Goal: Navigation & Orientation: Find specific page/section

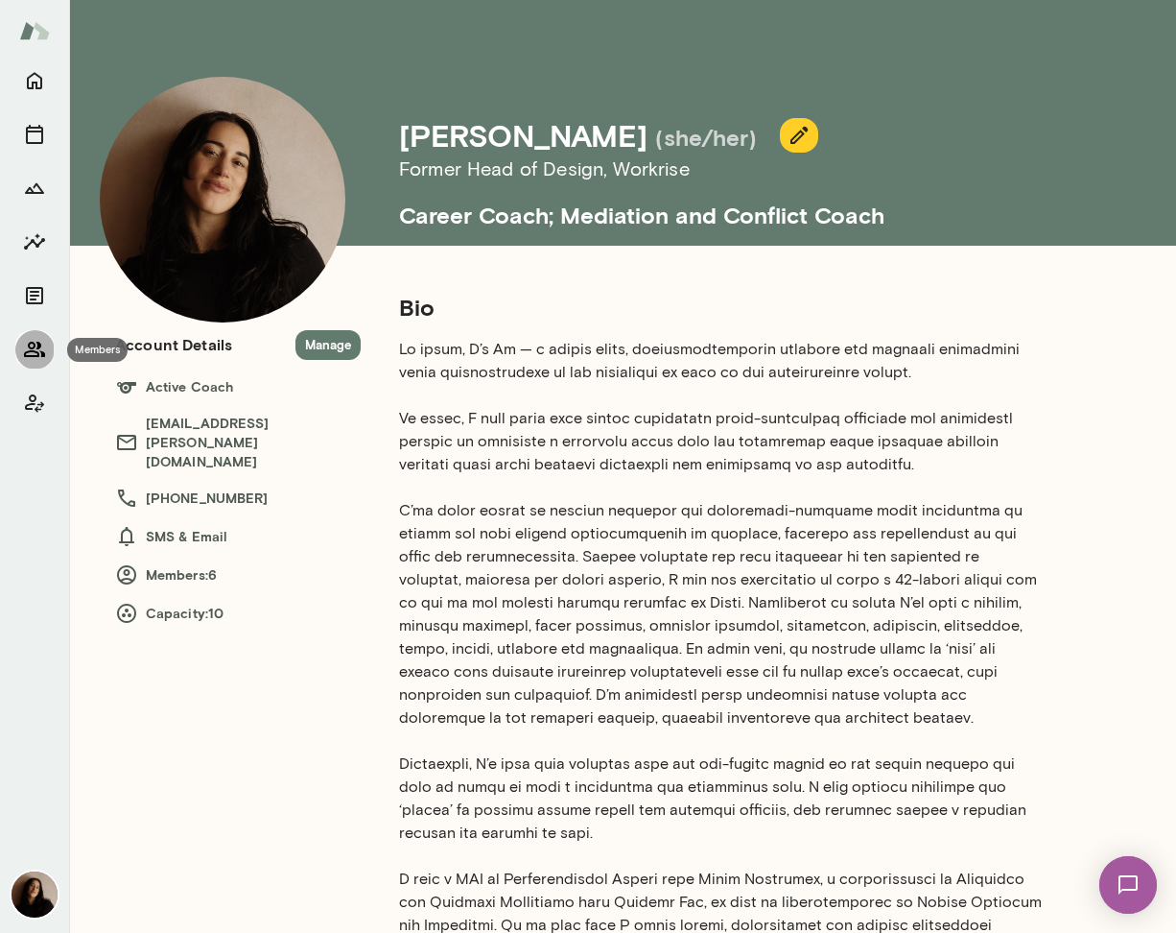
click at [20, 343] on button "Members" at bounding box center [34, 349] width 38 height 38
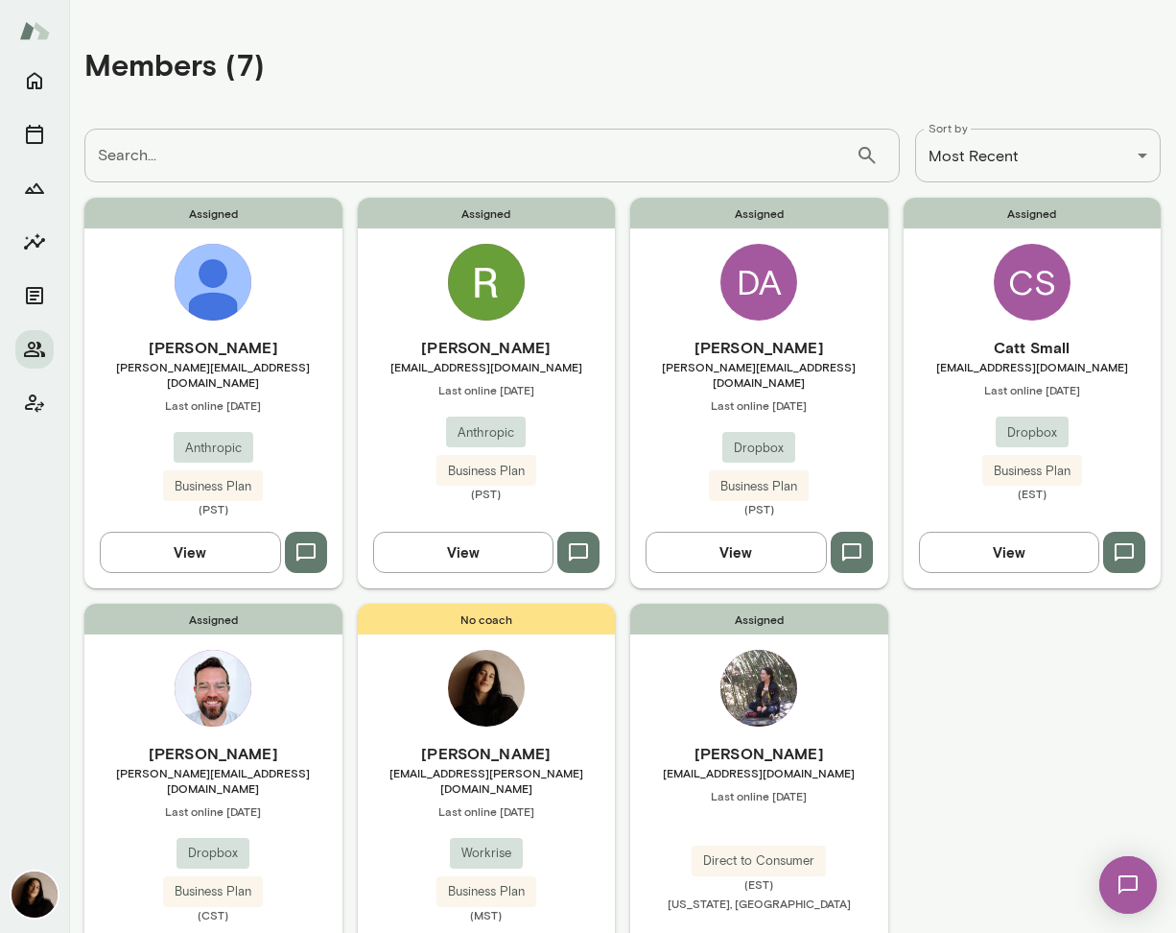
click at [476, 297] on img at bounding box center [486, 282] width 77 height 77
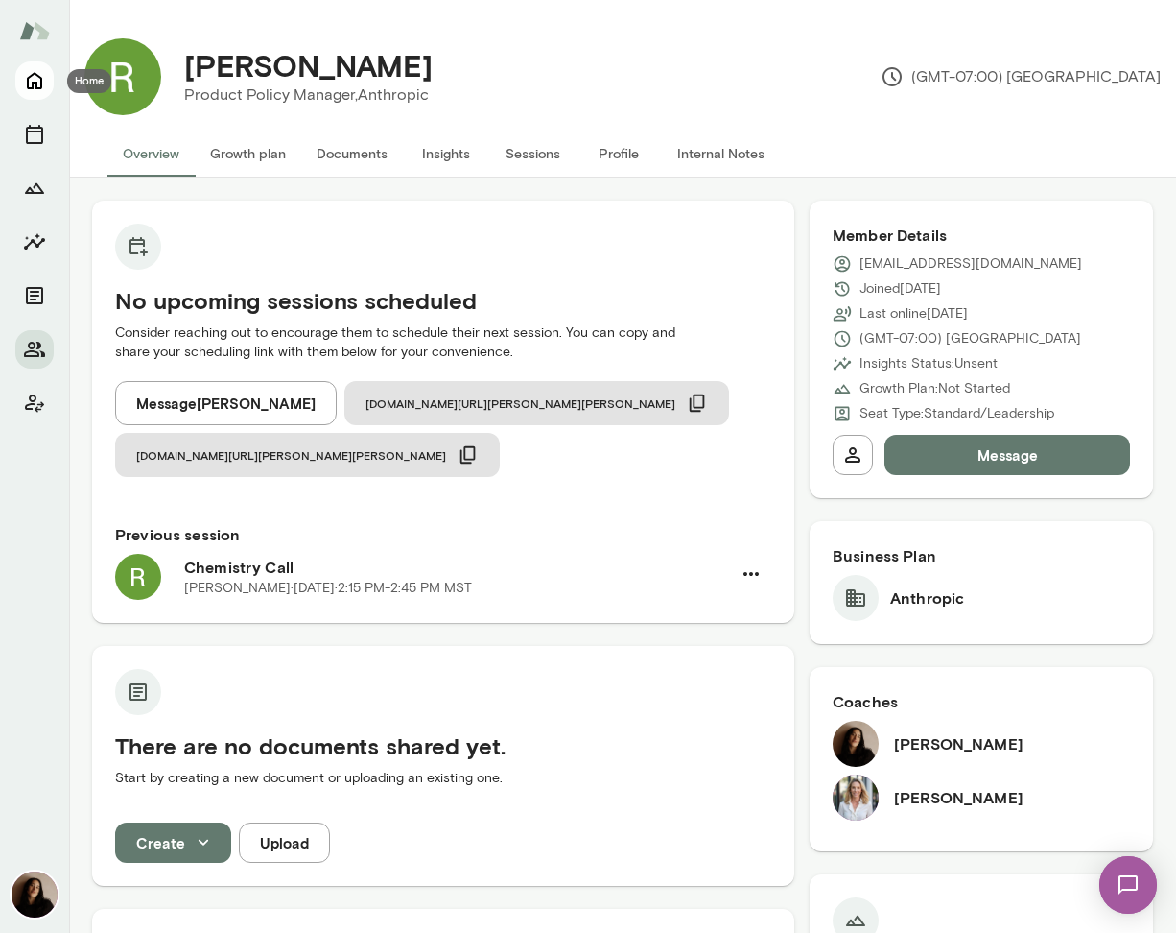
click at [27, 88] on icon "Home" at bounding box center [34, 81] width 15 height 17
